Goal: Use online tool/utility: Utilize a website feature to perform a specific function

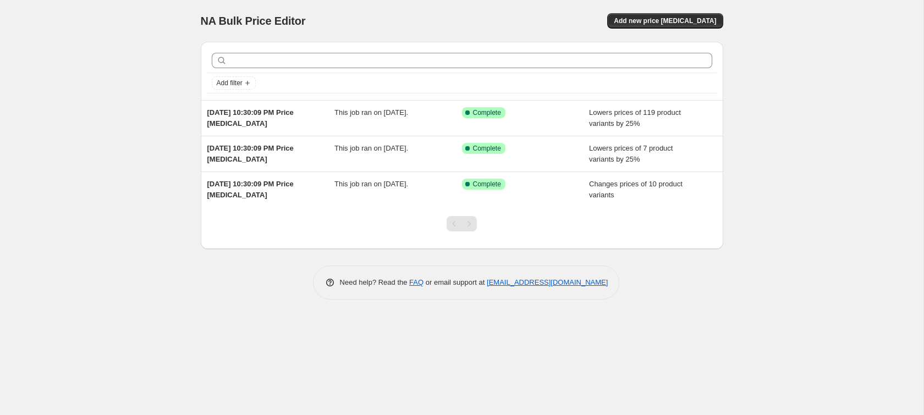
click at [153, 71] on div "NA Bulk Price Editor. This page is ready NA Bulk Price Editor Add new price [ME…" at bounding box center [462, 207] width 924 height 415
click at [167, 74] on div "NA Bulk Price Editor. This page is ready NA Bulk Price Editor Add new price [ME…" at bounding box center [462, 207] width 924 height 415
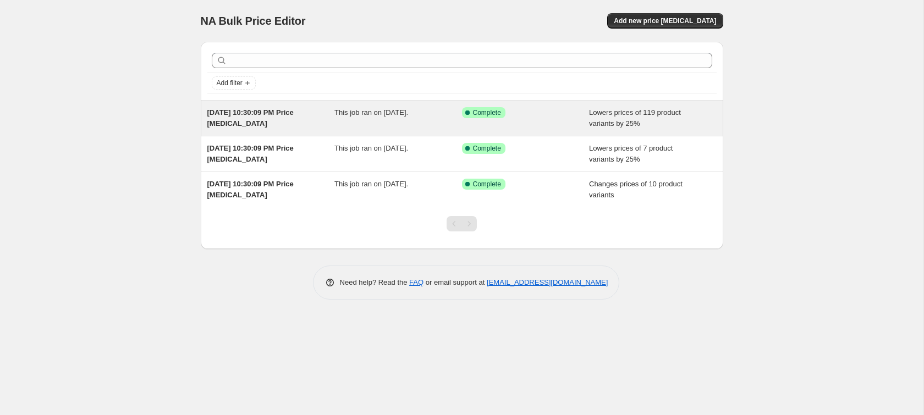
click at [295, 122] on div "[DATE] 10:30:09 PM Price [MEDICAL_DATA]" at bounding box center [271, 118] width 128 height 22
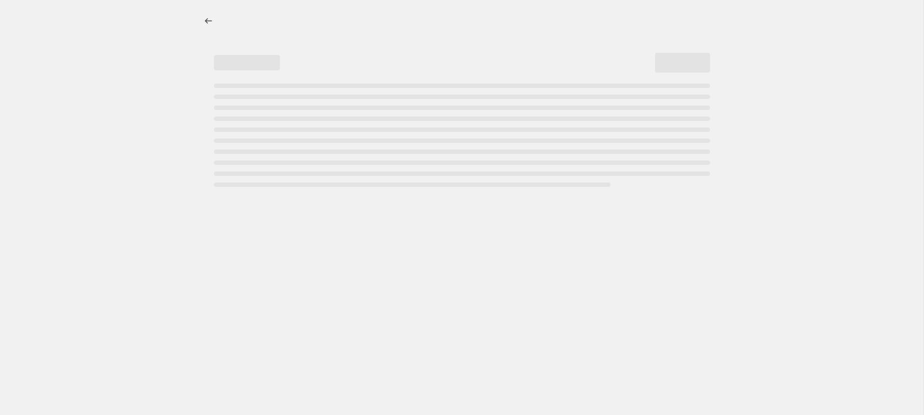
select select "percentage"
select select "collection"
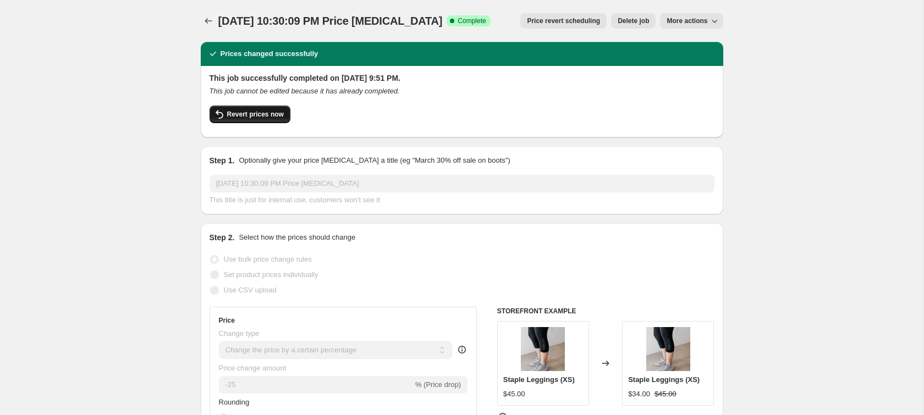
click at [242, 114] on span "Revert prices now" at bounding box center [255, 114] width 57 height 9
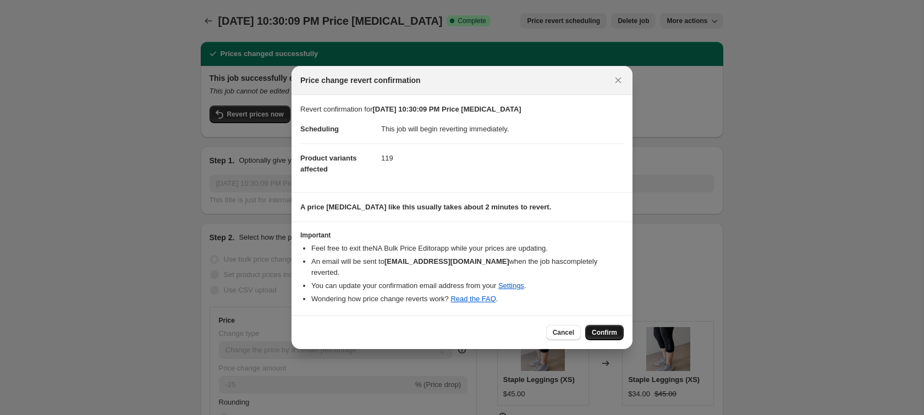
click at [606, 335] on span "Confirm" at bounding box center [604, 333] width 25 height 9
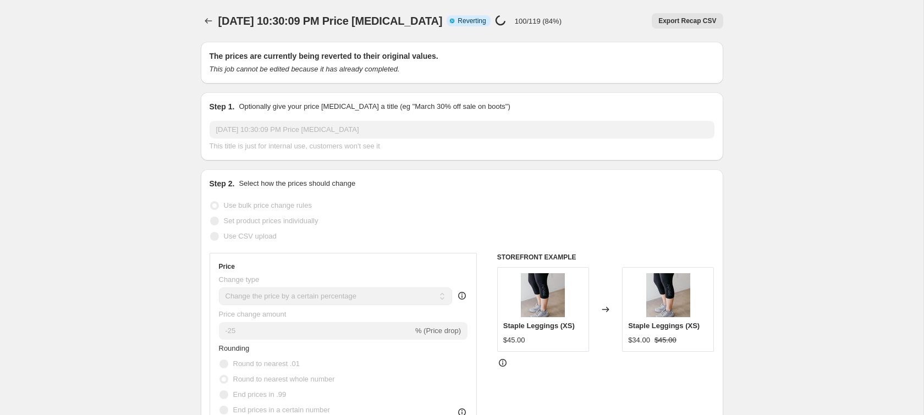
select select "percentage"
select select "collection"
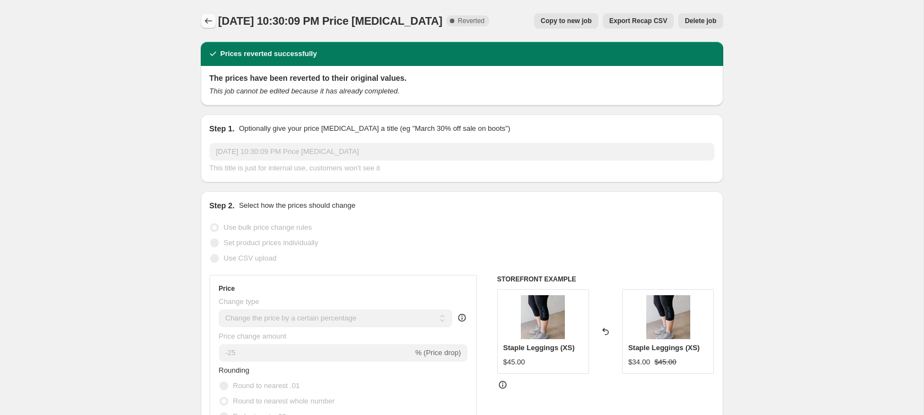
click at [208, 17] on icon "Price change jobs" at bounding box center [208, 20] width 11 height 11
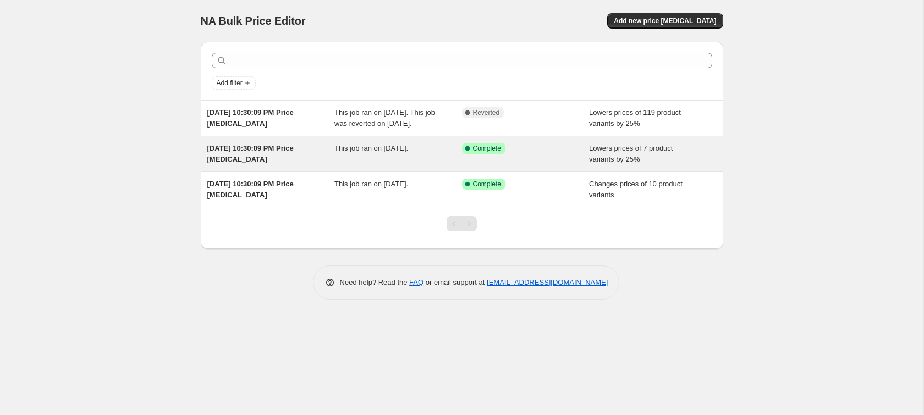
click at [384, 165] on div "This job ran on [DATE]." at bounding box center [399, 154] width 128 height 22
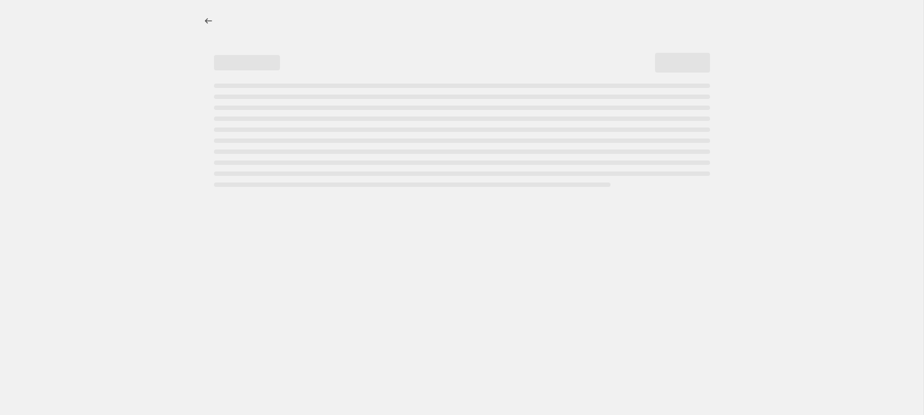
select select "percentage"
select select "collection"
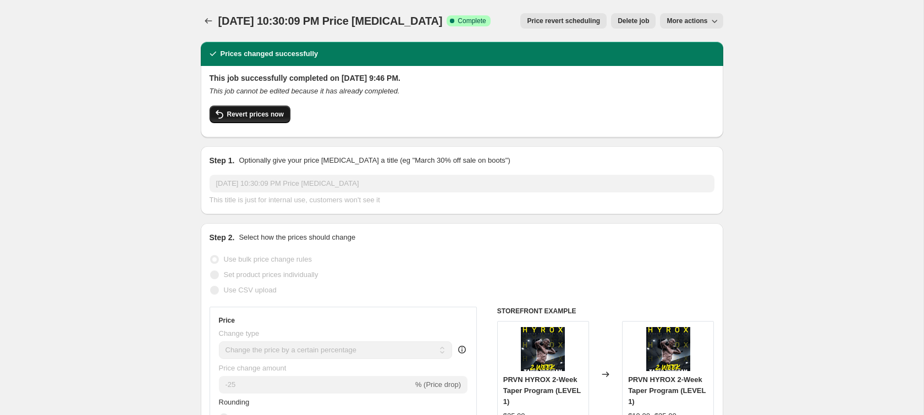
click at [226, 114] on button "Revert prices now" at bounding box center [250, 115] width 81 height 18
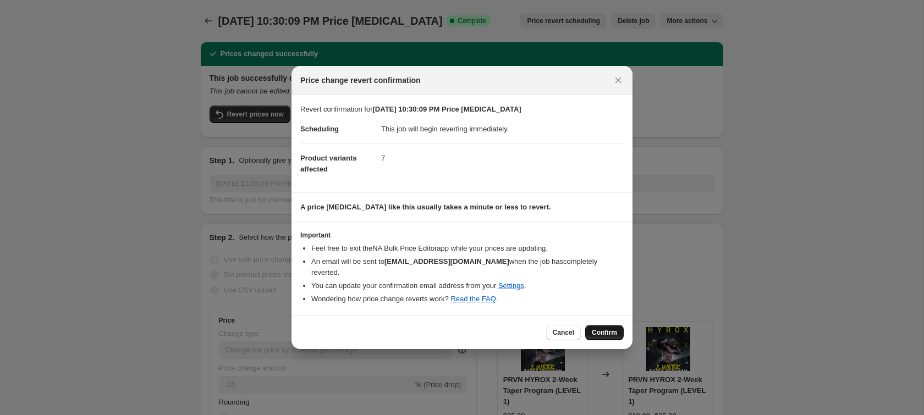
click at [595, 331] on span "Confirm" at bounding box center [604, 333] width 25 height 9
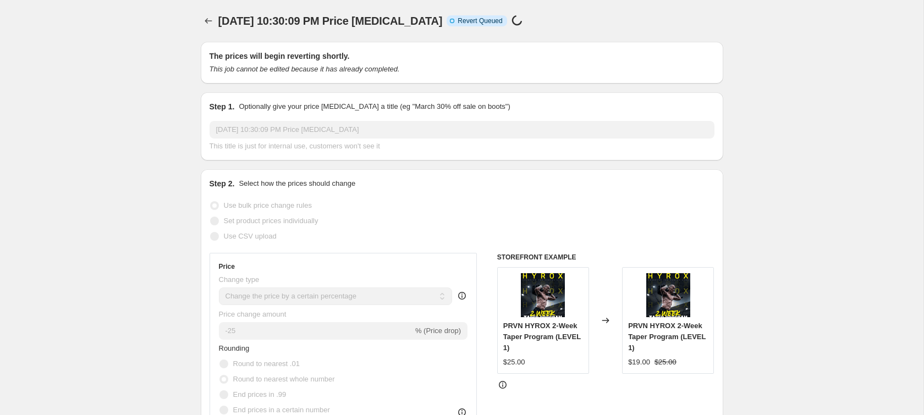
select select "percentage"
select select "collection"
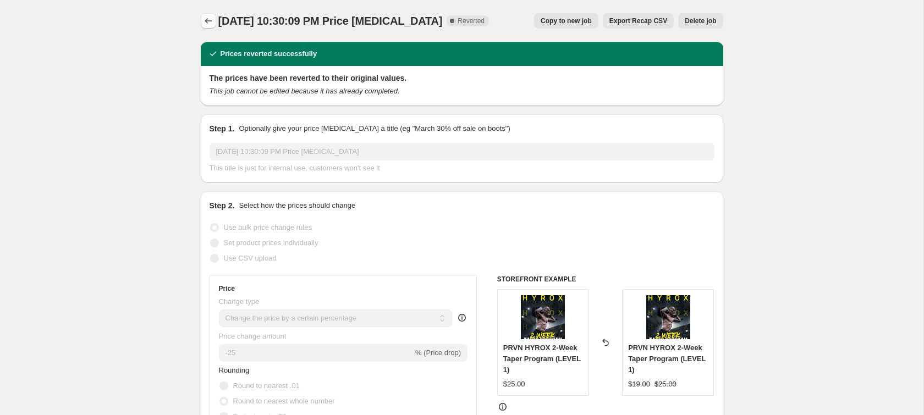
click at [207, 20] on icon "Price change jobs" at bounding box center [208, 20] width 11 height 11
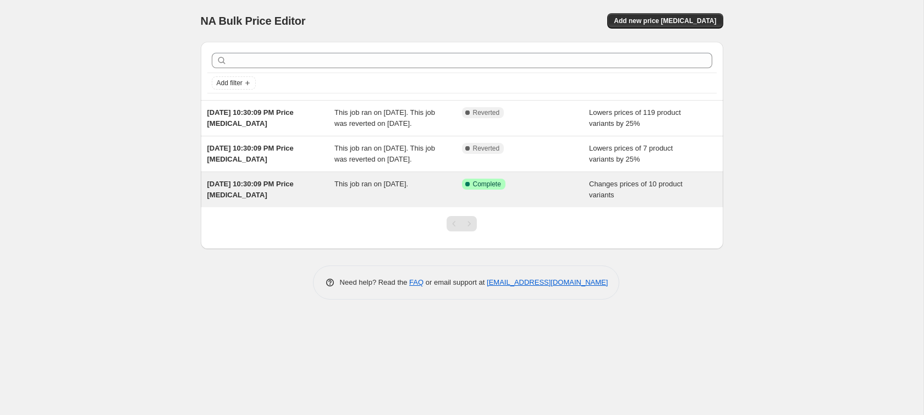
click at [313, 201] on div "[DATE] 10:30:09 PM Price [MEDICAL_DATA]" at bounding box center [271, 190] width 128 height 22
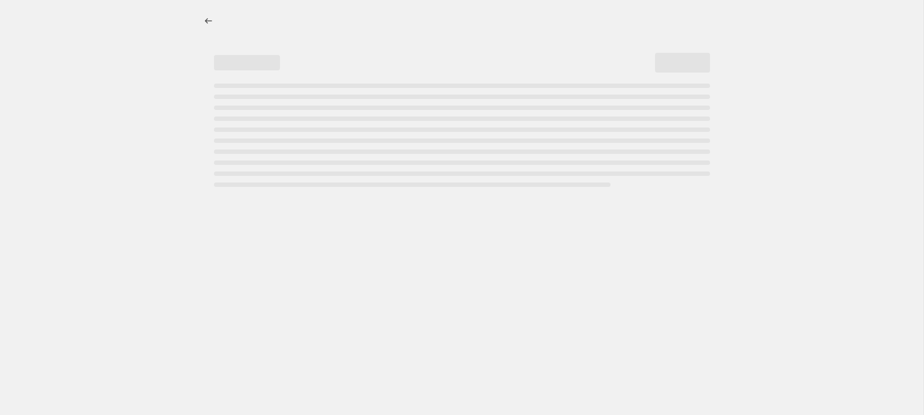
select select "collection"
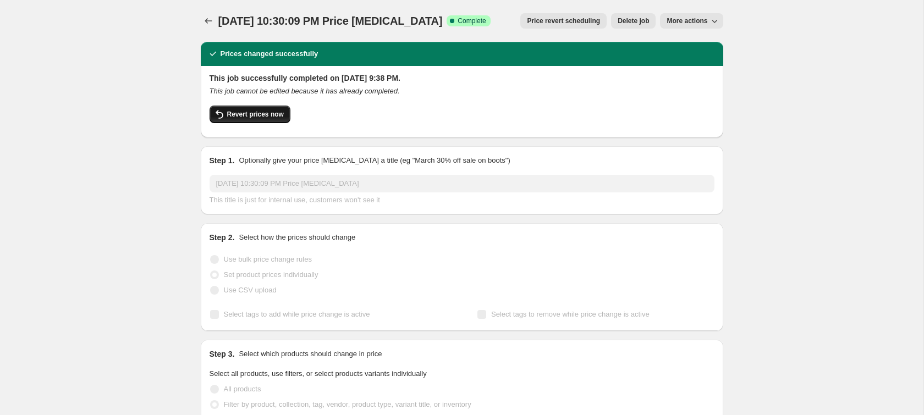
click at [282, 107] on button "Revert prices now" at bounding box center [250, 115] width 81 height 18
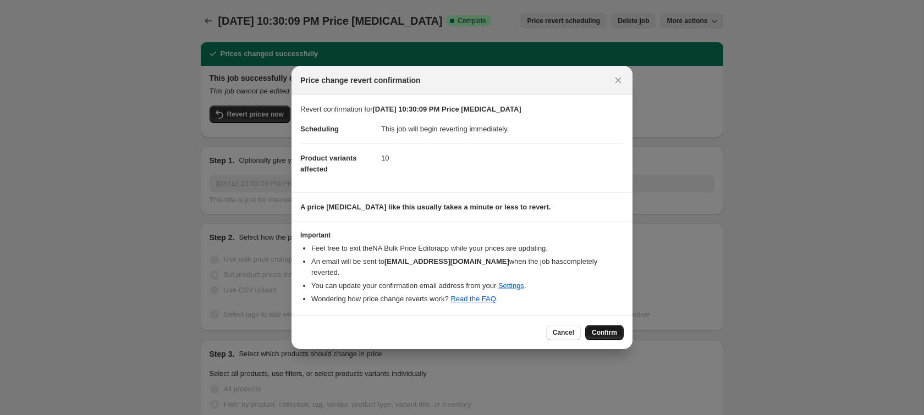
click at [610, 333] on span "Confirm" at bounding box center [604, 333] width 25 height 9
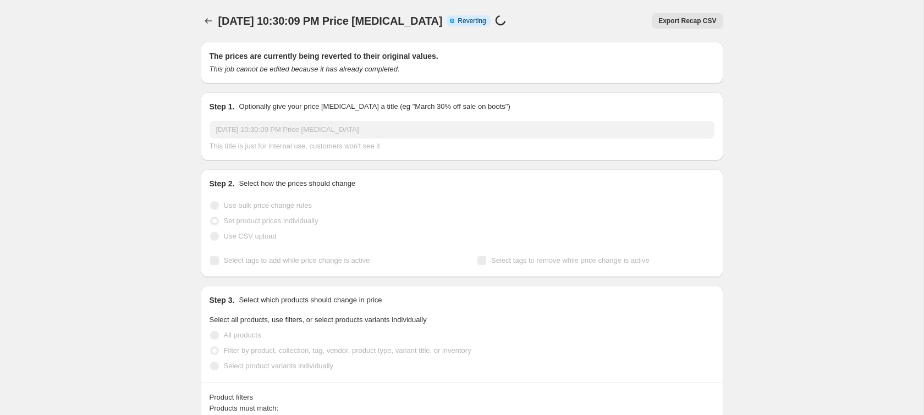
select select "collection"
